Goal: Obtain resource: Obtain resource

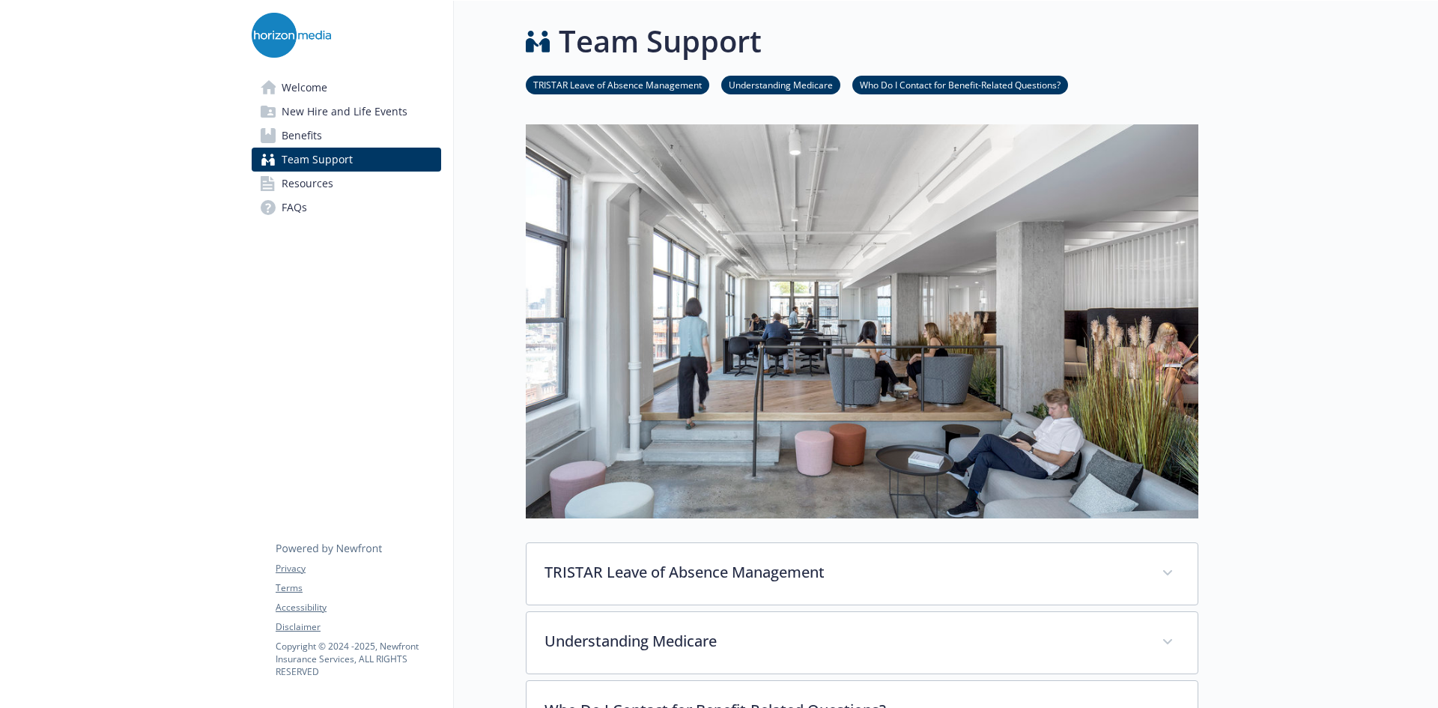
click at [364, 176] on link "Resources" at bounding box center [346, 184] width 189 height 24
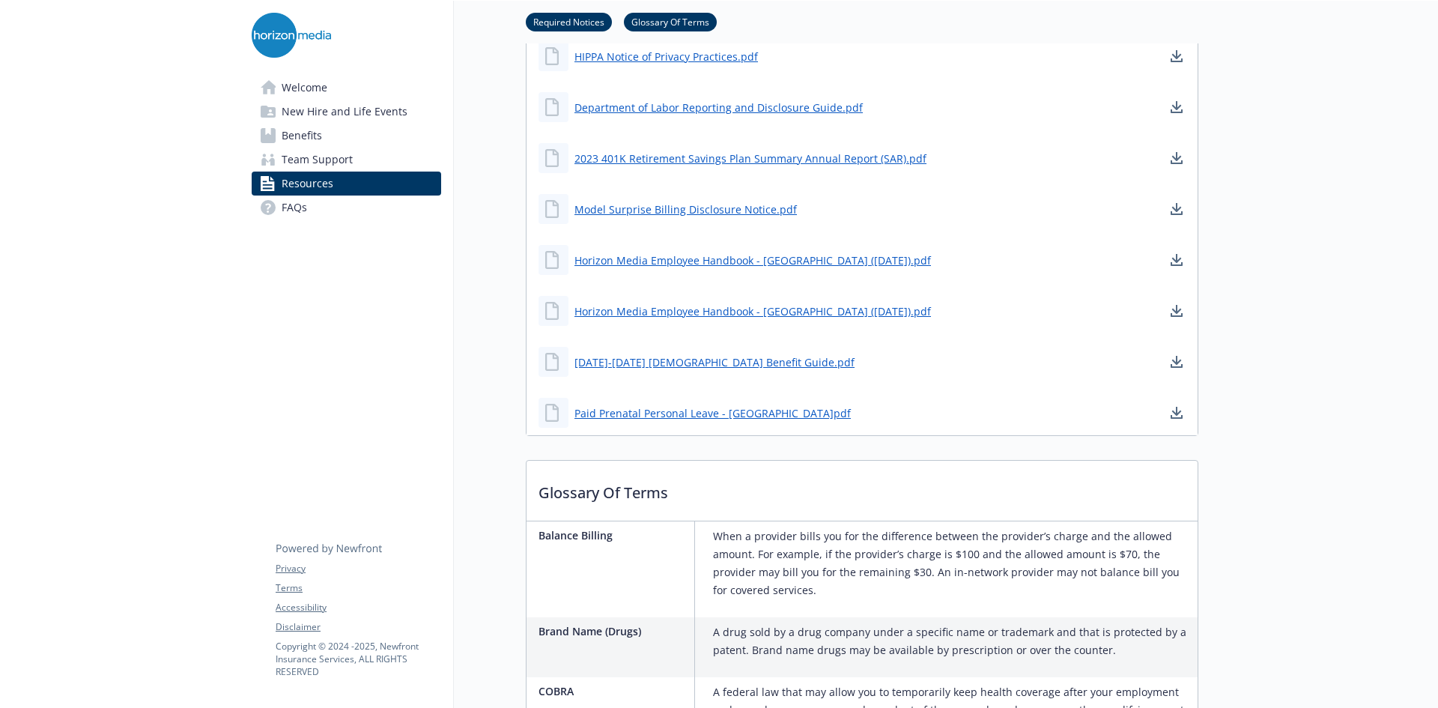
scroll to position [824, 0]
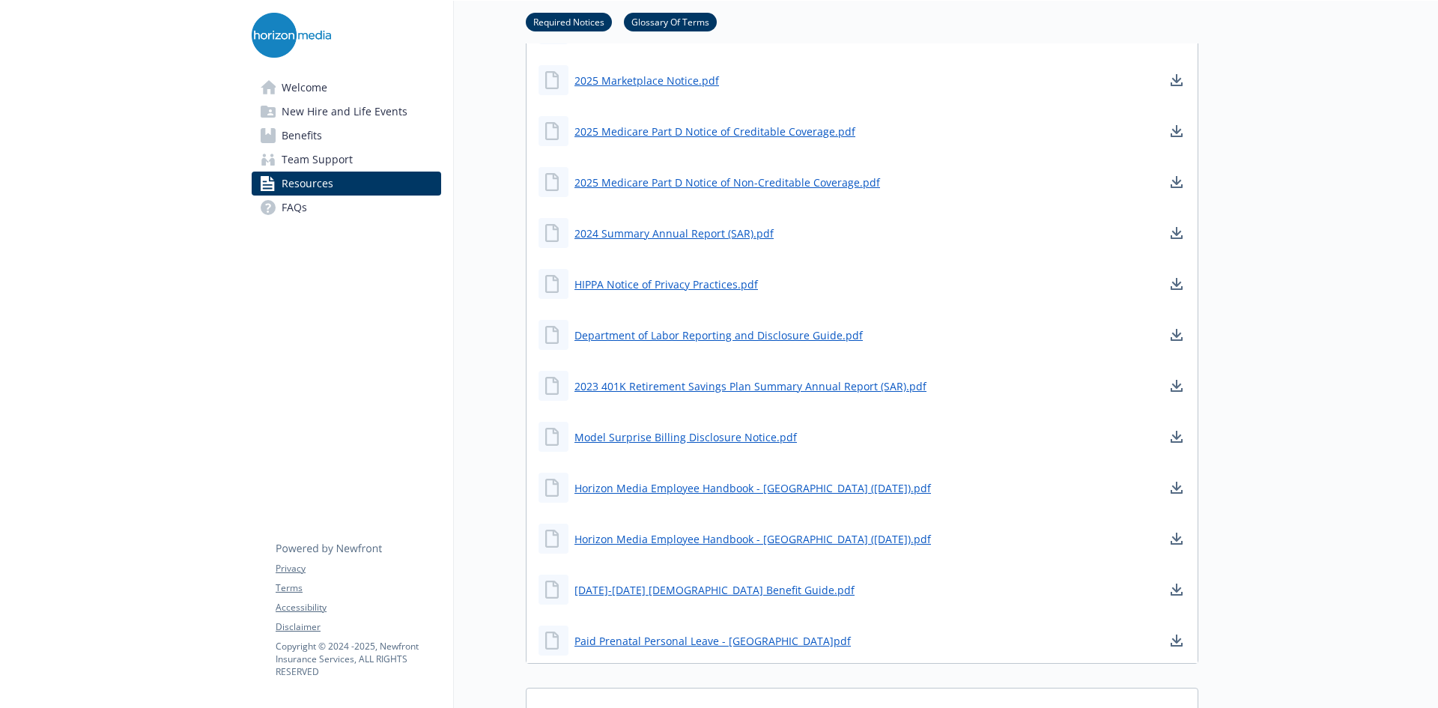
click at [321, 91] on span "Welcome" at bounding box center [305, 88] width 46 height 24
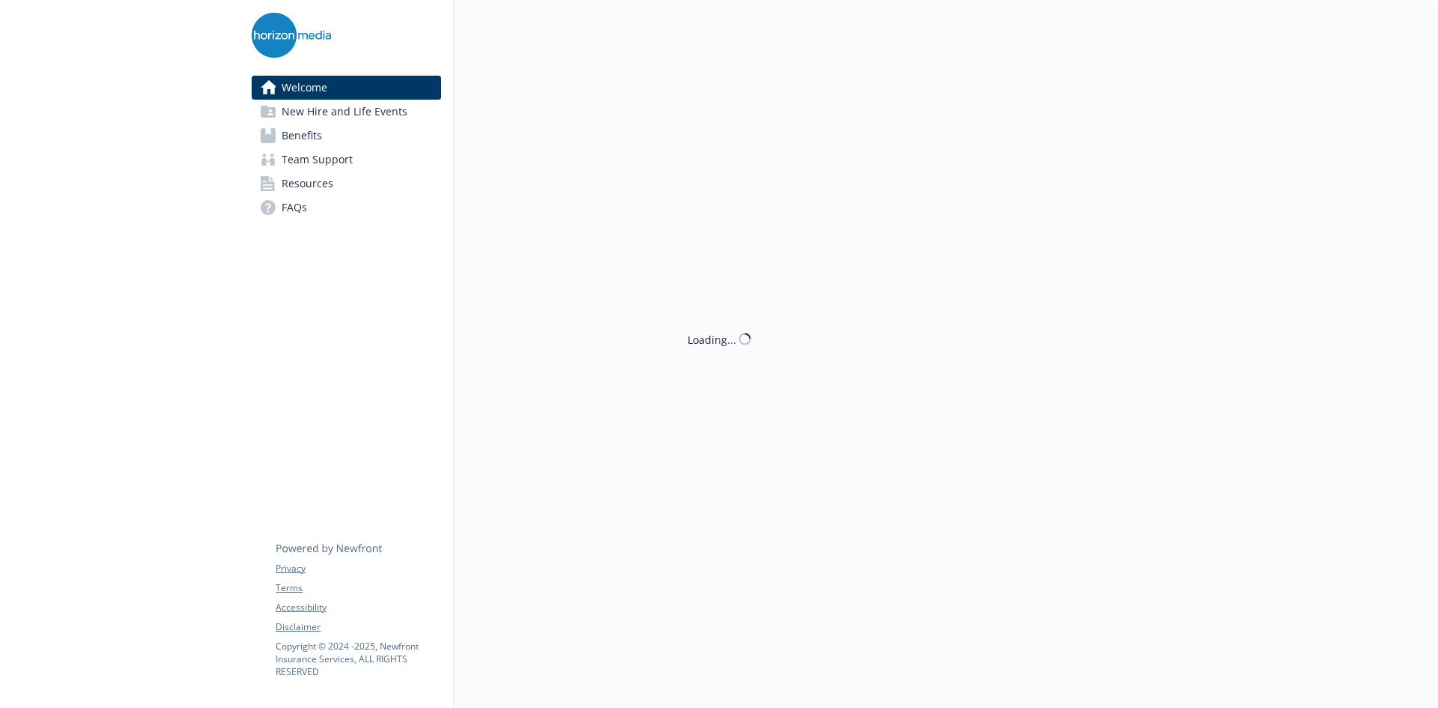
scroll to position [400, 0]
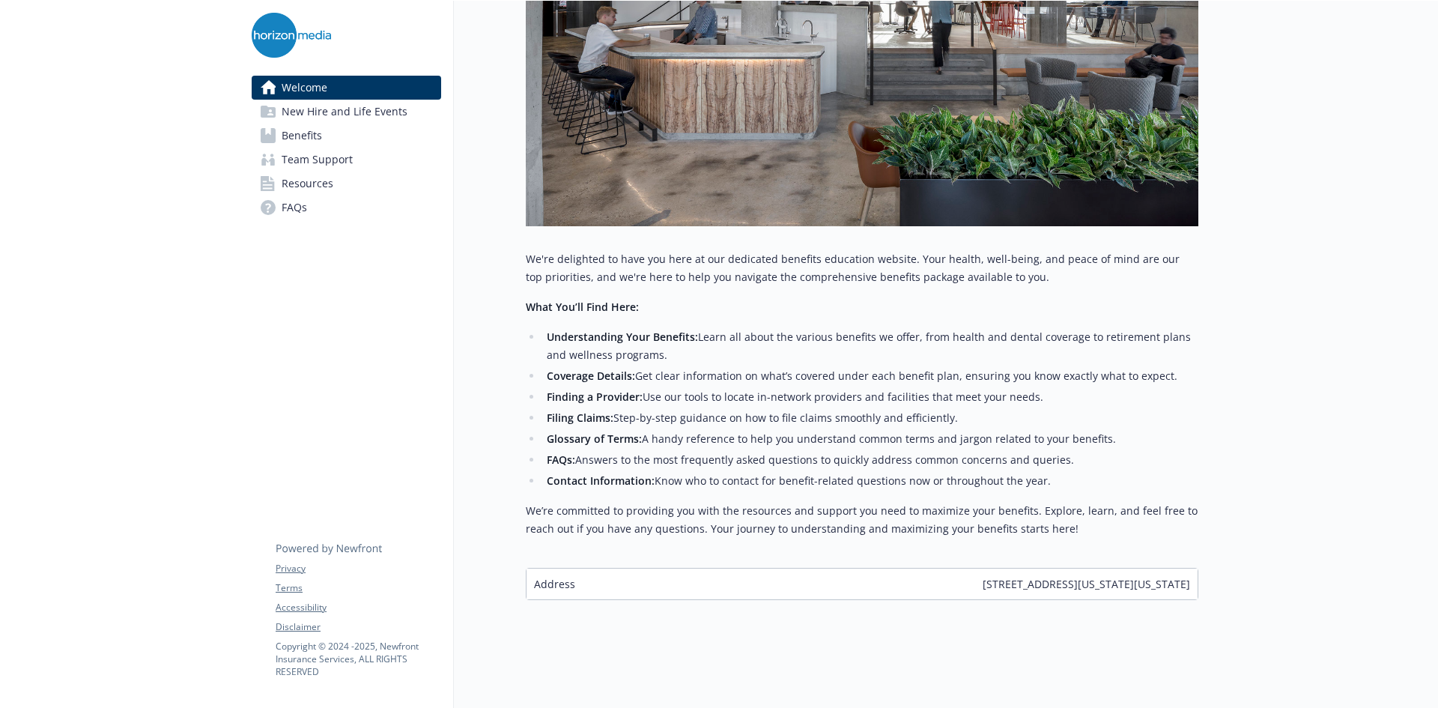
click at [375, 133] on link "Benefits" at bounding box center [346, 136] width 189 height 24
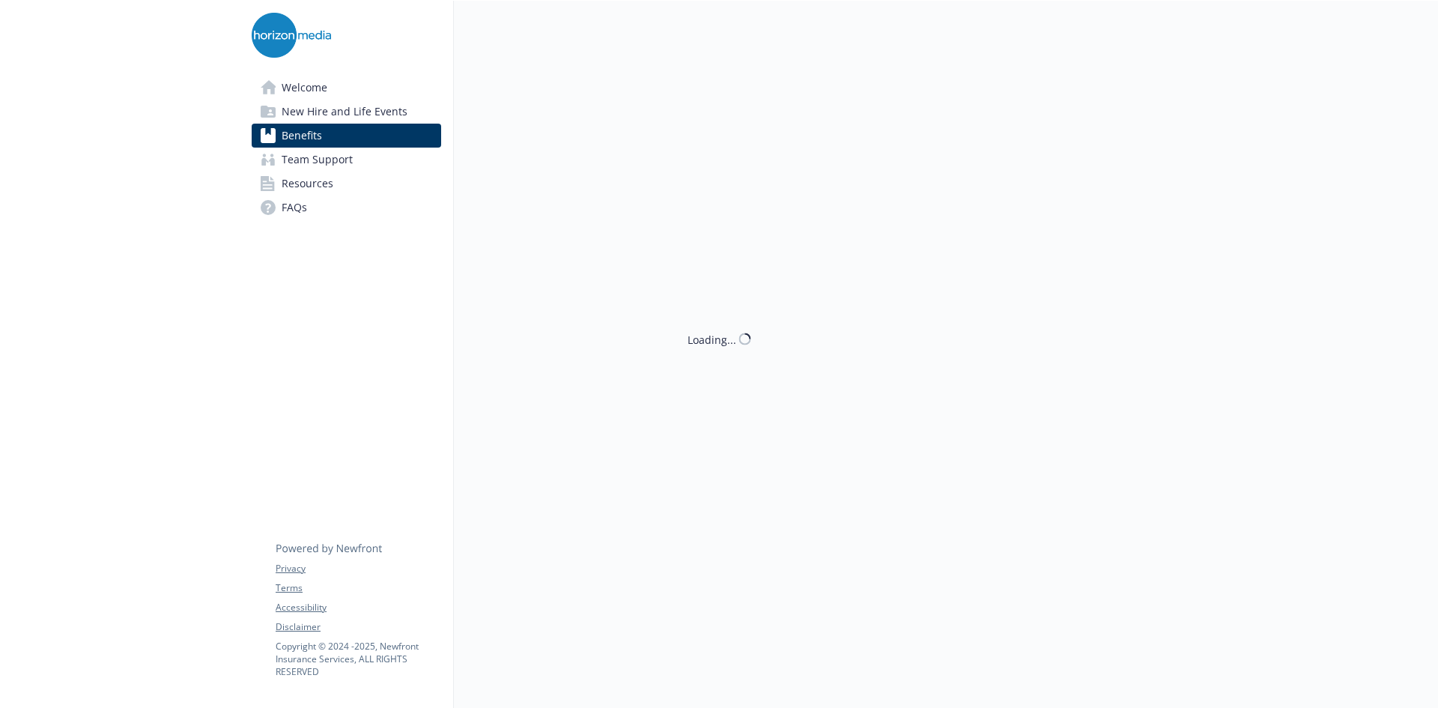
click at [406, 106] on link "New Hire and Life Events" at bounding box center [346, 112] width 189 height 24
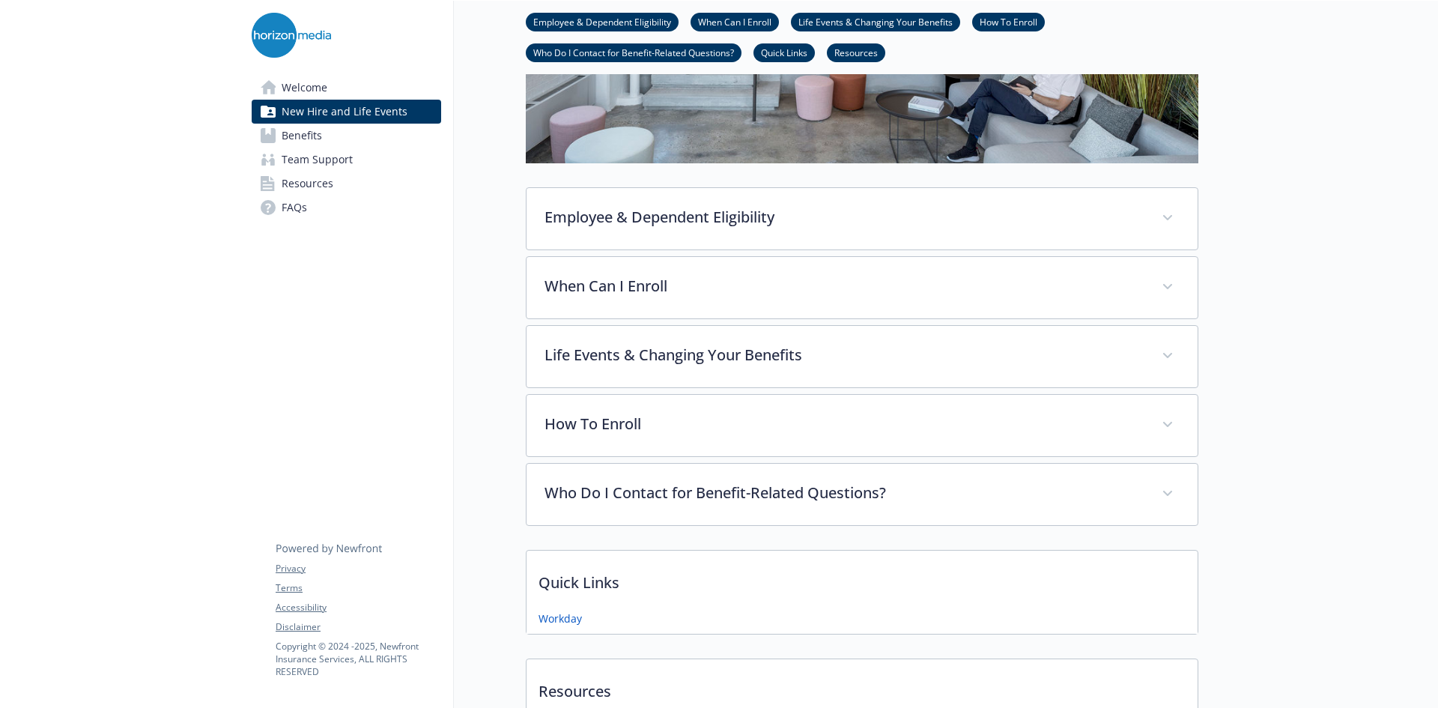
scroll to position [386, 11]
click at [313, 154] on span "Team Support" at bounding box center [317, 160] width 71 height 24
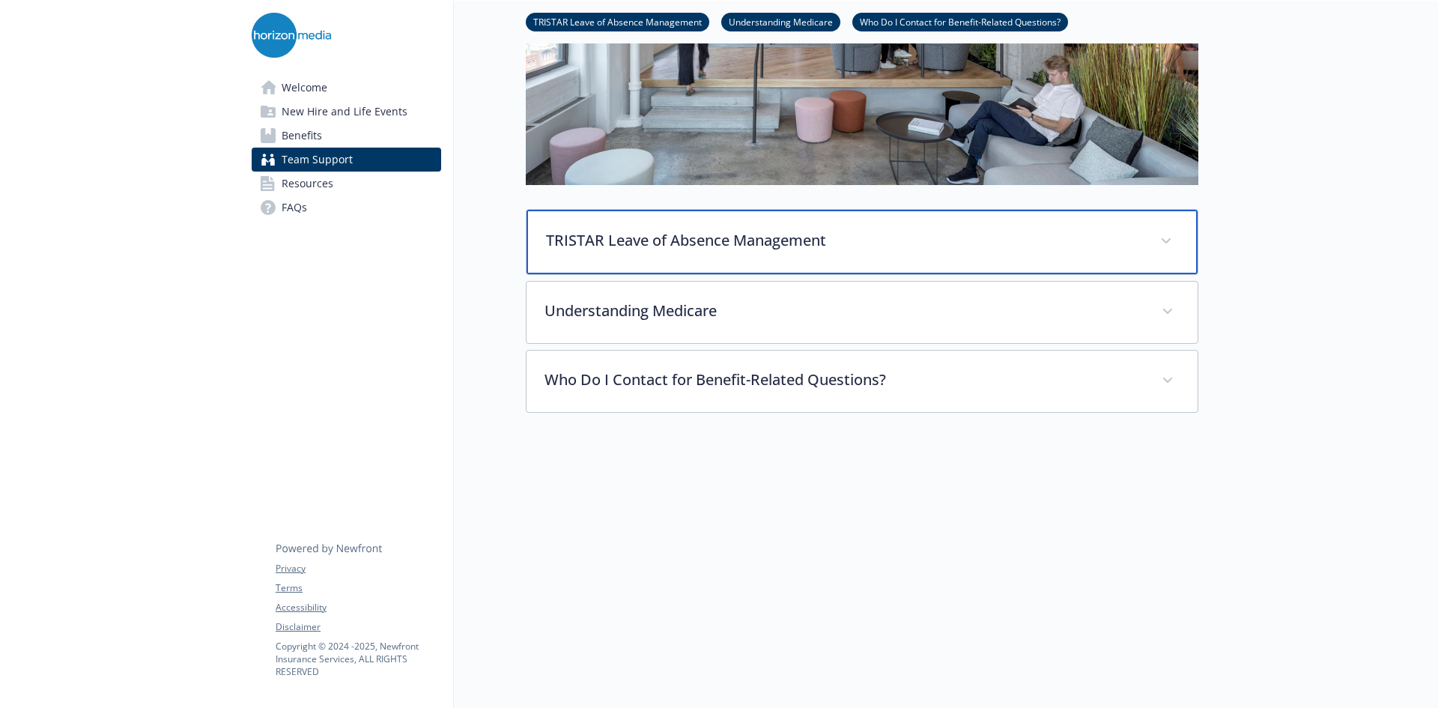
scroll to position [345, 11]
click at [760, 249] on div "TRISTAR Leave of Absence Management" at bounding box center [862, 242] width 671 height 64
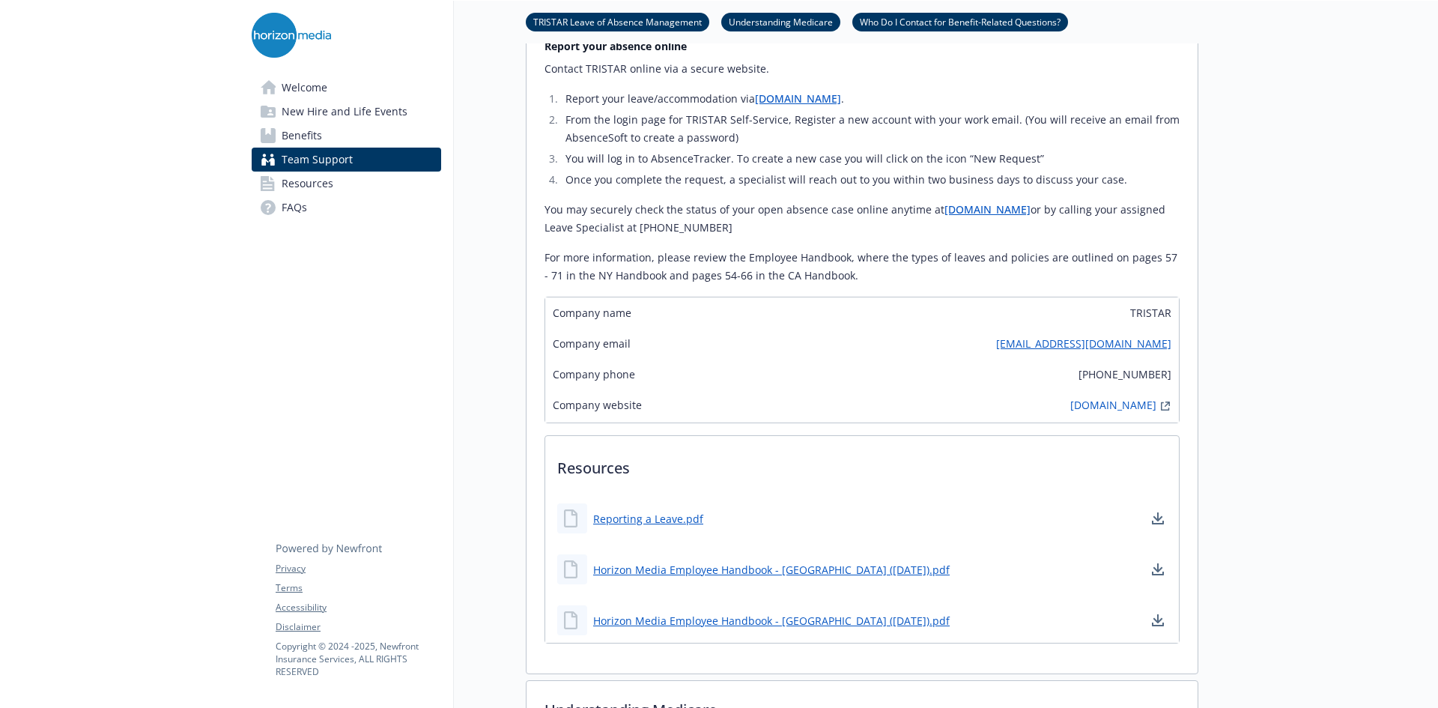
scroll to position [1019, 11]
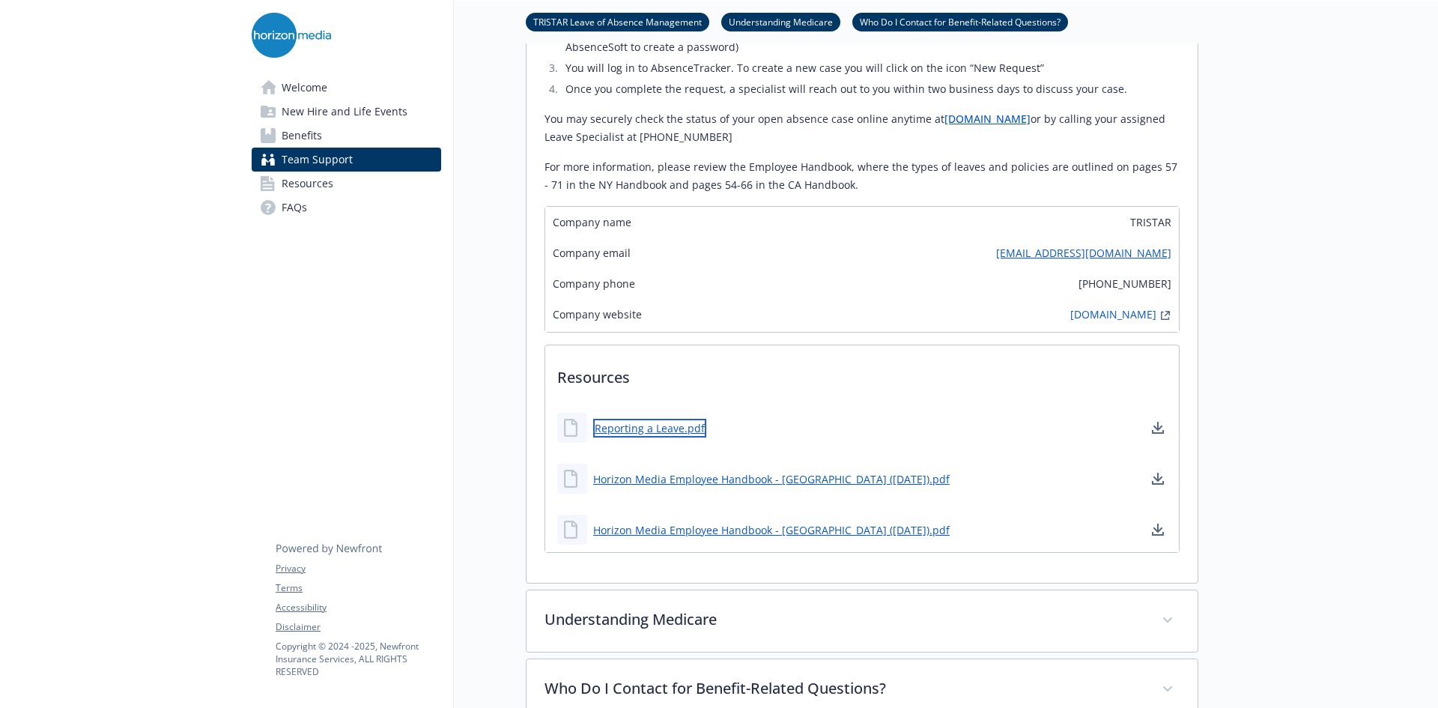
click at [609, 435] on link "Reporting a Leave.pdf" at bounding box center [649, 428] width 113 height 19
click at [1070, 310] on link "[DOMAIN_NAME]" at bounding box center [1113, 315] width 86 height 18
